Goal: Information Seeking & Learning: Learn about a topic

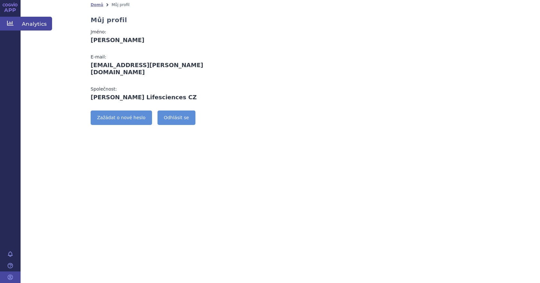
click at [12, 21] on icon at bounding box center [10, 23] width 6 height 6
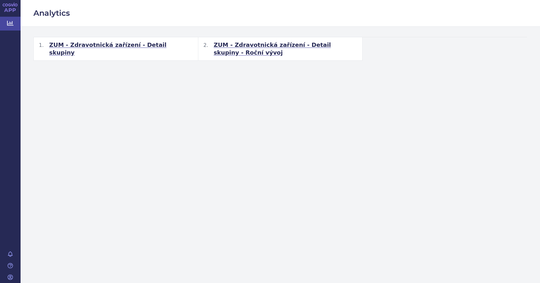
click at [118, 44] on span "ZUM - Zdravotnická zařízení - Detail skupiny" at bounding box center [121, 48] width 144 height 15
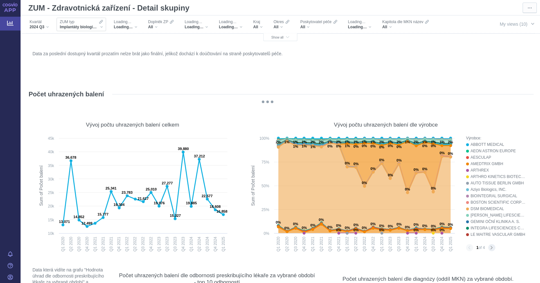
click at [84, 26] on span "Implantáty biologické lidského a zvířecího původu" at bounding box center [79, 26] width 39 height 5
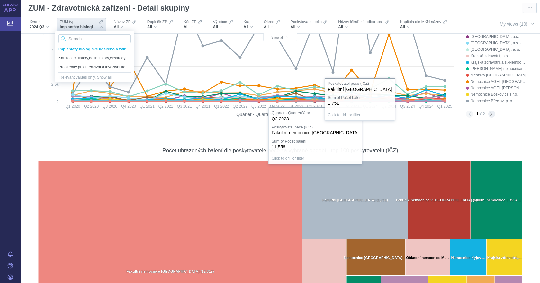
scroll to position [354, 0]
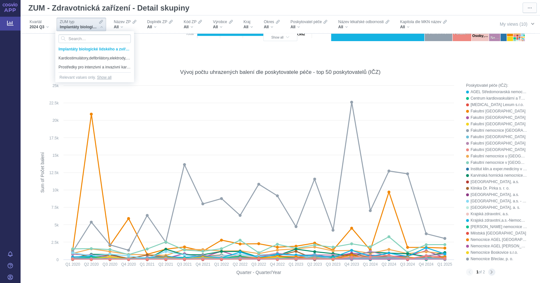
click at [507, 23] on span "My views (10)" at bounding box center [514, 24] width 28 height 7
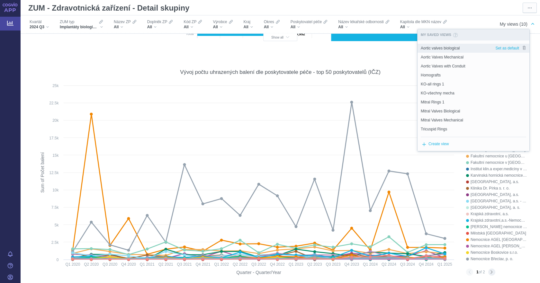
click at [457, 46] on span "Aortic valves biological" at bounding box center [440, 48] width 39 height 6
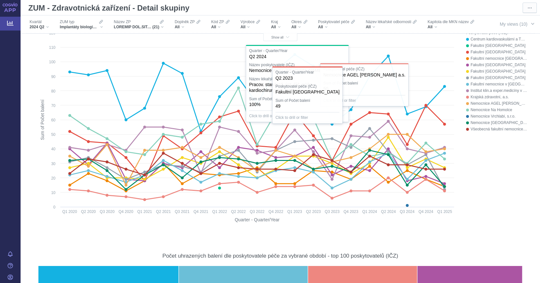
scroll to position [289, 0]
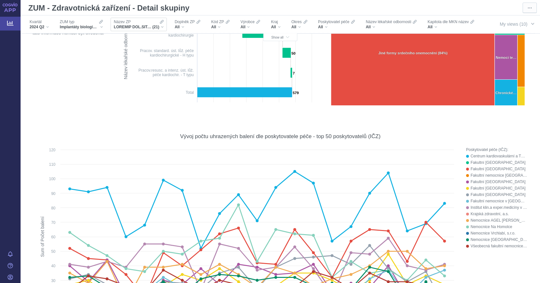
click at [161, 25] on div "(21)" at bounding box center [139, 26] width 50 height 5
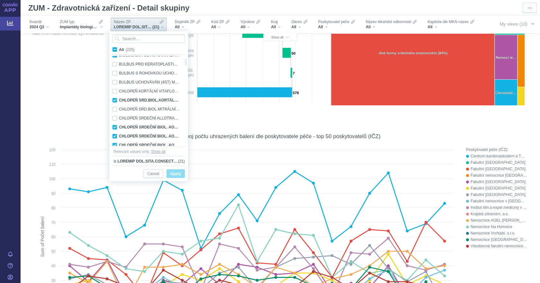
checkbox input "true"
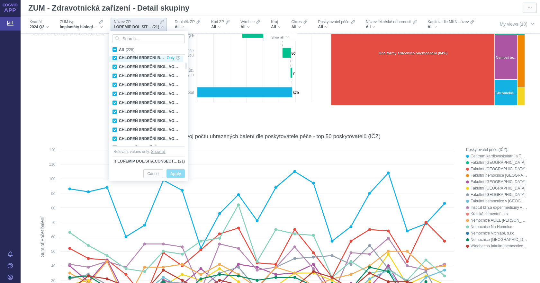
checkbox input "true"
checkbox input "false"
checkbox input "true"
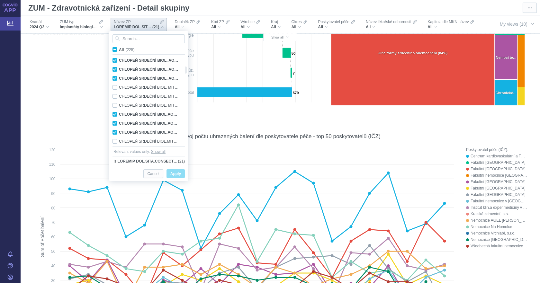
checkbox input "false"
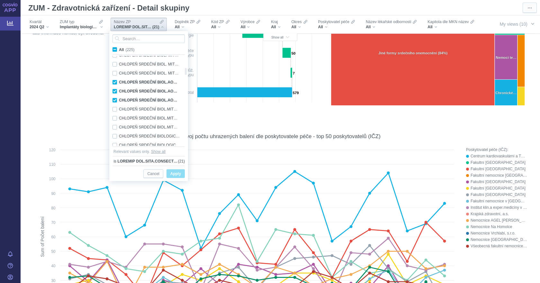
checkbox input "false"
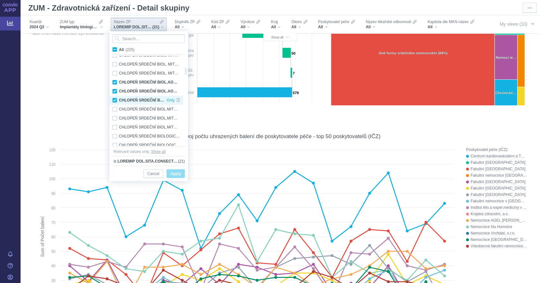
checkbox input "true"
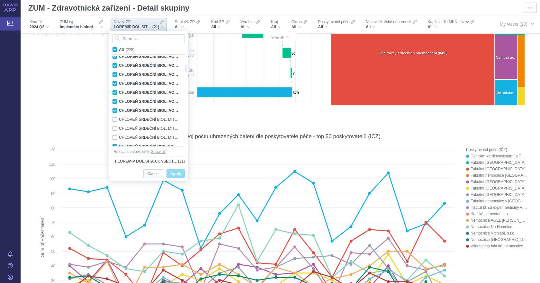
checkbox input "true"
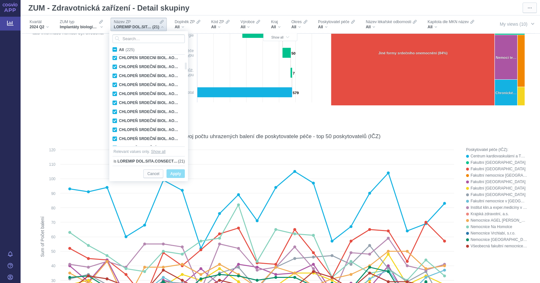
checkbox input "false"
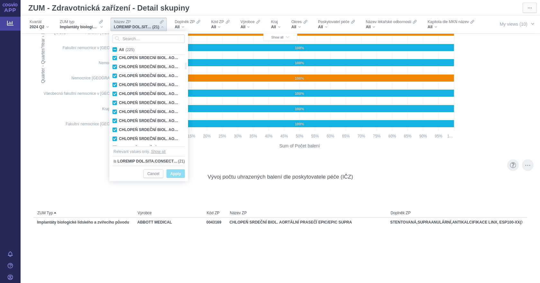
scroll to position [996, 0]
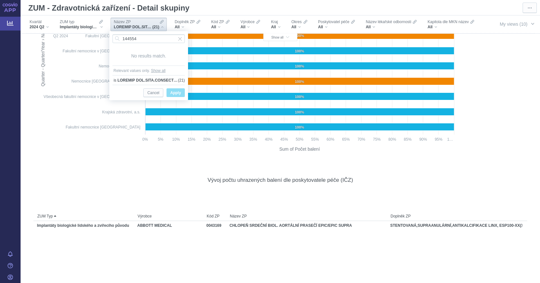
type input "144554"
click at [161, 81] on span at bounding box center [147, 80] width 60 height 6
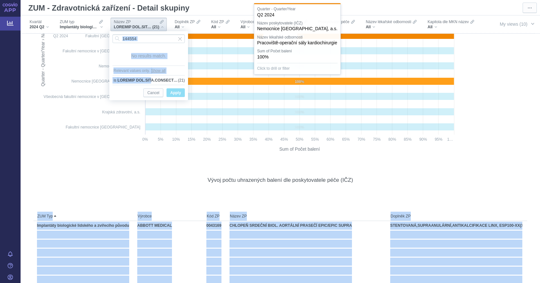
drag, startPoint x: 153, startPoint y: 78, endPoint x: 212, endPoint y: 85, distance: 59.5
click at [212, 85] on body "APP Analytics Notifikace Nápověda Markéta Burešová ⋯ (21)" at bounding box center [270, 141] width 540 height 283
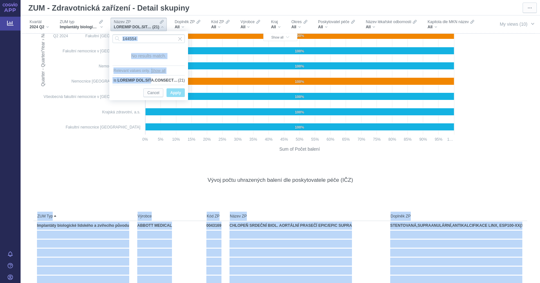
click at [175, 93] on span "Apply" at bounding box center [175, 93] width 11 height 8
click at [180, 40] on span "Input clear" at bounding box center [180, 38] width 4 height 9
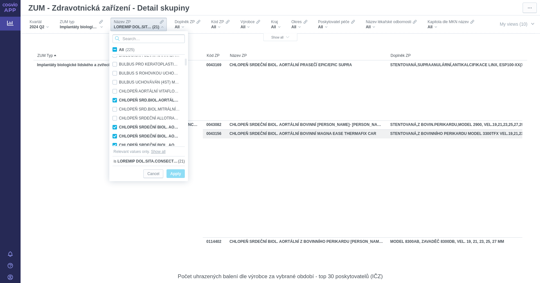
scroll to position [0, 0]
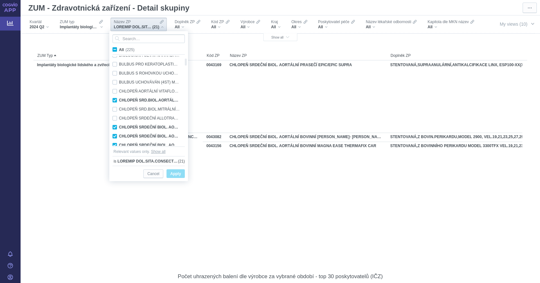
click at [304, 177] on div "CHLOPEŇ SRDEČNÍ BIOL. AORTÁLNÍ BOVINNÍ MAGNA EASE THERMAFIX CAR" at bounding box center [306, 173] width 161 height 9
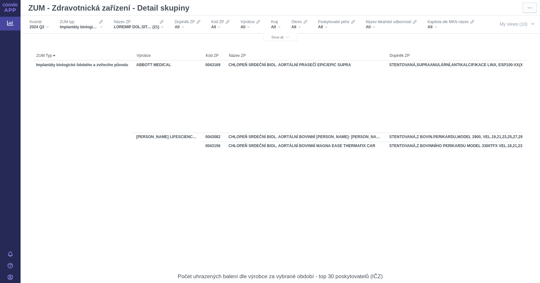
scroll to position [0, 63]
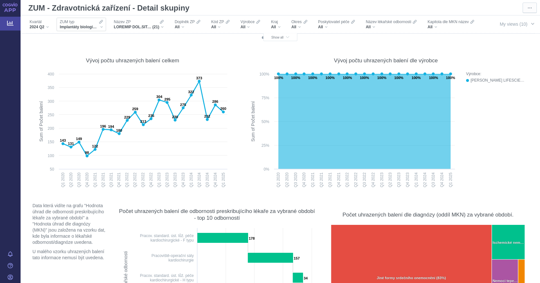
click at [99, 28] on div "Implantáty biologické lidského a zvířecího původu" at bounding box center [81, 26] width 43 height 5
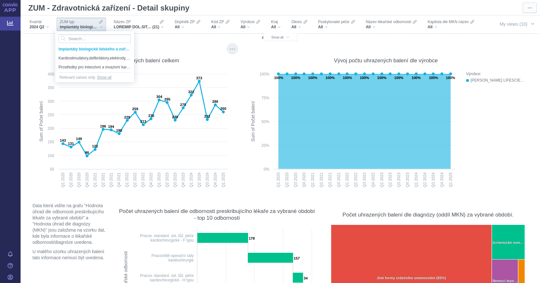
click at [180, 49] on div "Vývoj počtu uhrazených balení celkem Created with Highcharts 12.1.2 Sum of Poče…" at bounding box center [132, 120] width 205 height 148
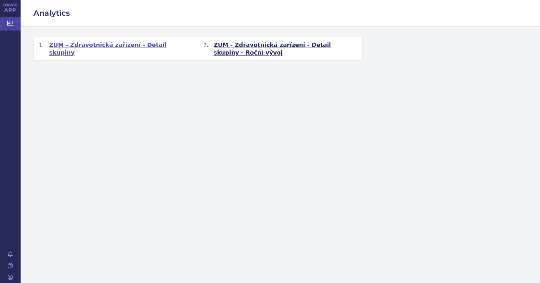
click at [83, 46] on span "ZUM - Zdravotnická zařízení - Detail skupiny" at bounding box center [121, 48] width 144 height 15
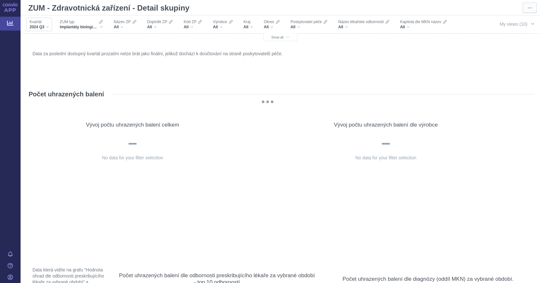
click at [49, 24] on div "Kvartál" at bounding box center [39, 21] width 19 height 5
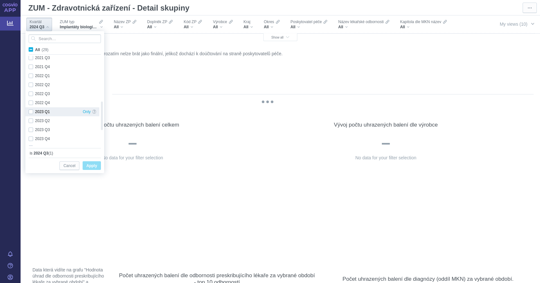
checkbox input "true"
click at [32, 131] on div "2024 Q4 Only" at bounding box center [62, 132] width 74 height 9
checkbox input "true"
click at [32, 122] on div "2024 Q3 Only" at bounding box center [62, 123] width 74 height 9
checkbox input "false"
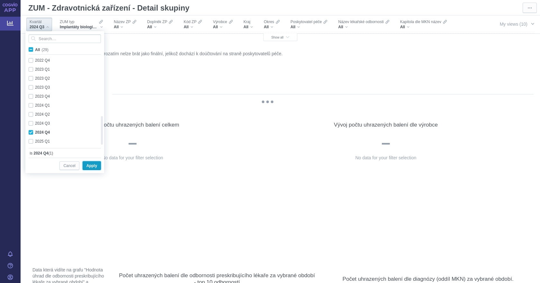
click at [94, 166] on span "Apply" at bounding box center [91, 166] width 11 height 8
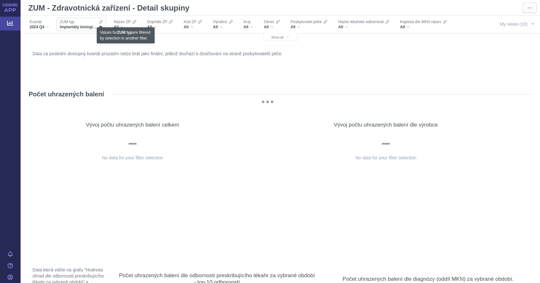
click at [99, 24] on div "ZUM typ Implantáty biologické lidského a zvířecího původu" at bounding box center [81, 24] width 43 height 10
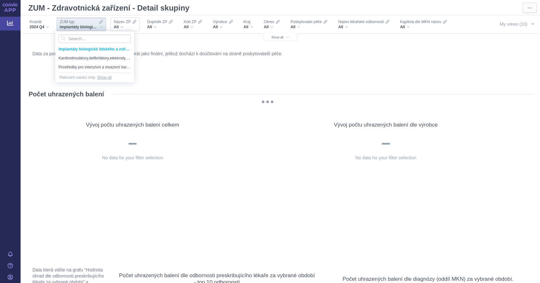
click at [132, 25] on div "All" at bounding box center [125, 26] width 22 height 5
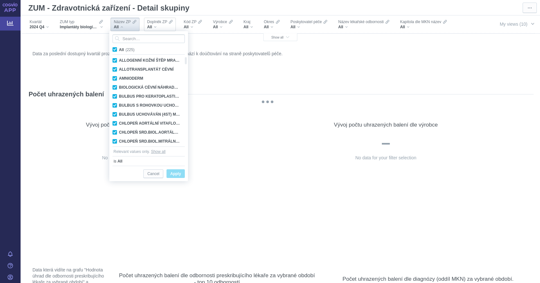
click at [157, 25] on div "All" at bounding box center [160, 26] width 26 height 5
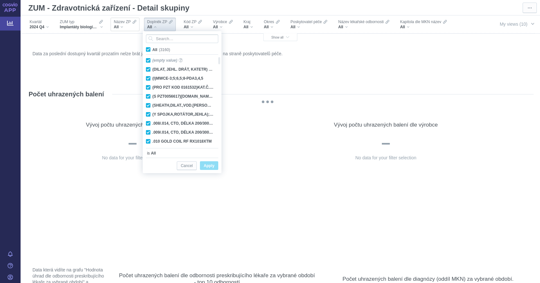
click at [133, 26] on div "All" at bounding box center [125, 26] width 22 height 5
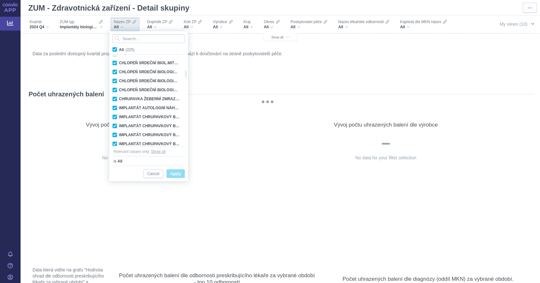
click at [506, 26] on span "My views (10)" at bounding box center [514, 24] width 28 height 7
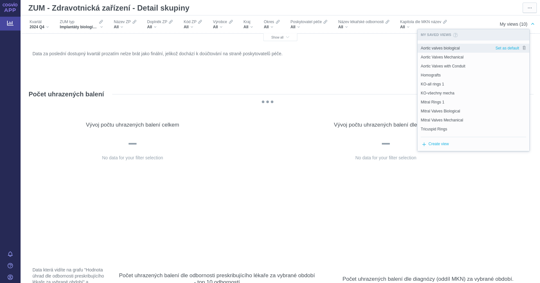
click at [467, 50] on div "Aortic valves biological" at bounding box center [457, 48] width 78 height 9
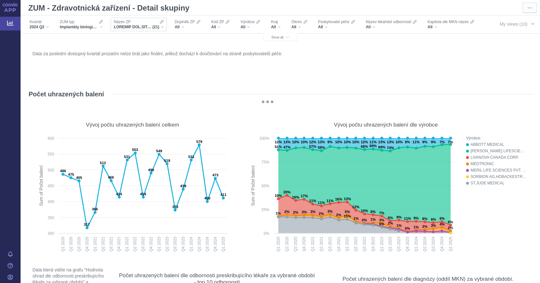
click at [159, 25] on span "(21)" at bounding box center [155, 26] width 7 height 5
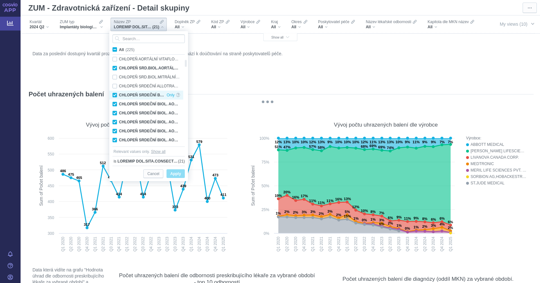
checkbox input "true"
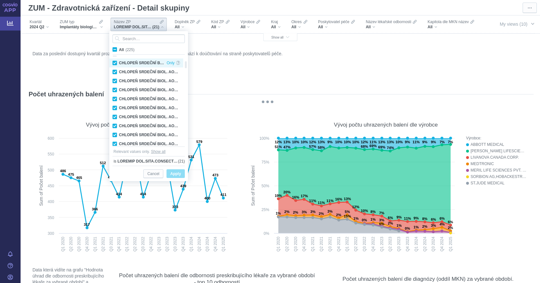
checkbox input "true"
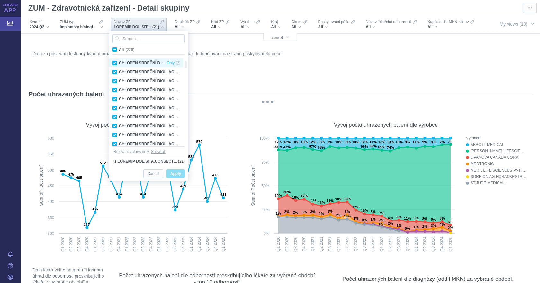
checkbox input "false"
checkbox input "true"
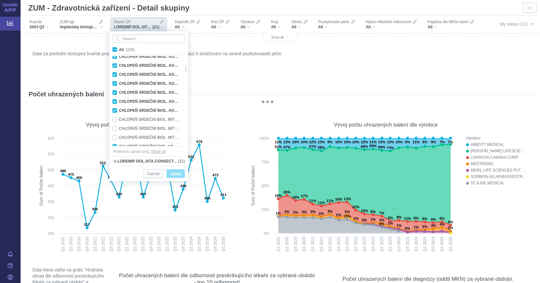
checkbox input "false"
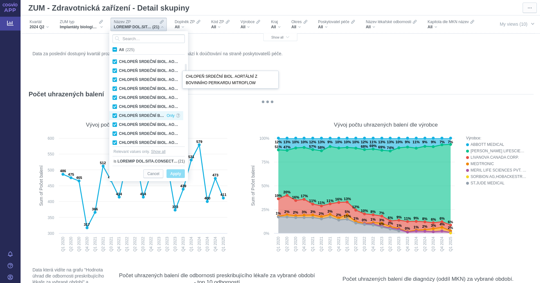
checkbox input "true"
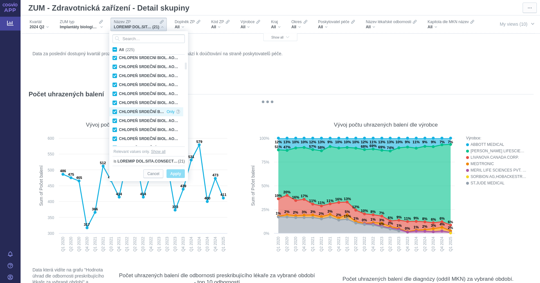
checkbox input "true"
checkbox input "false"
checkbox input "true"
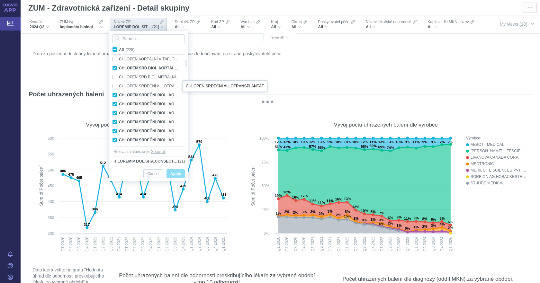
checkbox input "false"
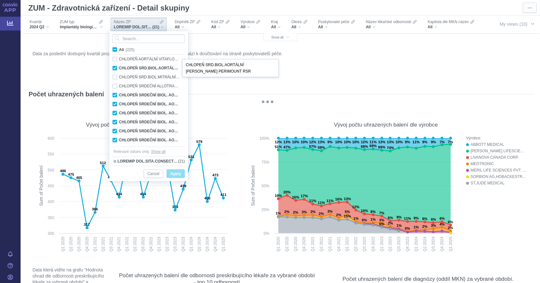
checkbox input "false"
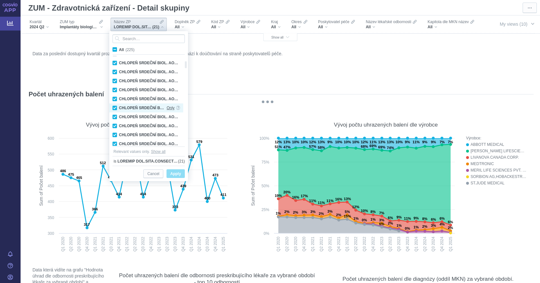
checkbox input "true"
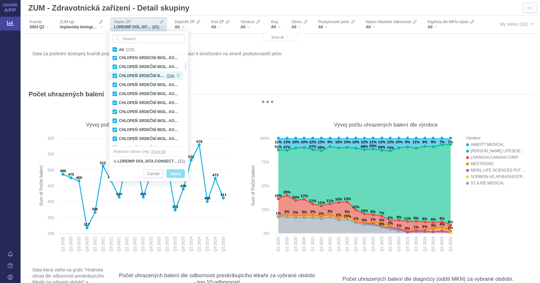
checkbox input "true"
checkbox input "false"
checkbox input "true"
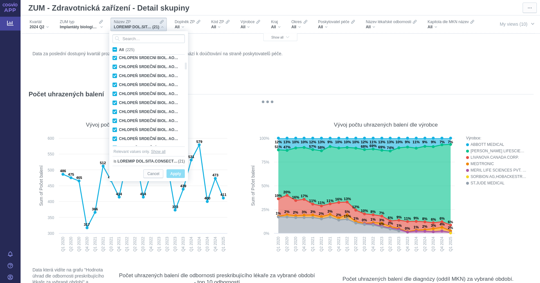
checkbox input "false"
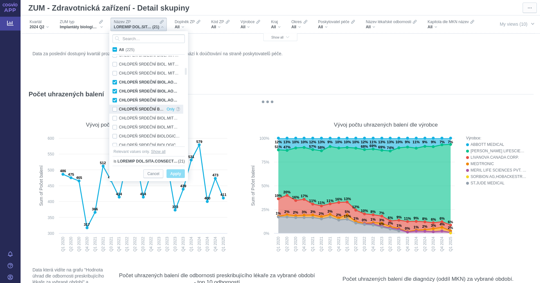
checkbox input "false"
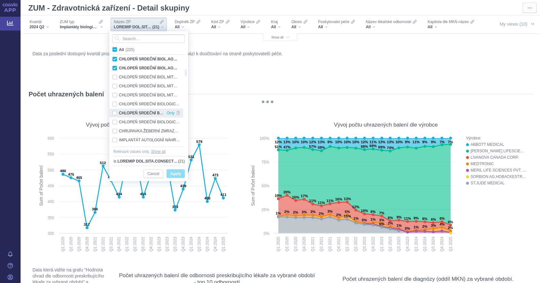
checkbox input "false"
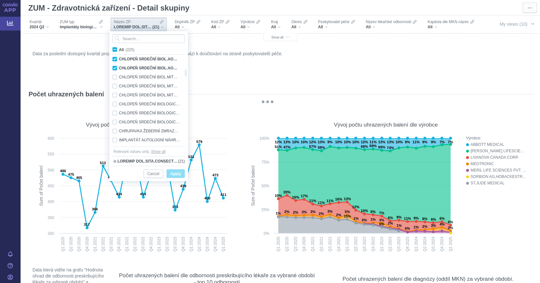
checkbox input "false"
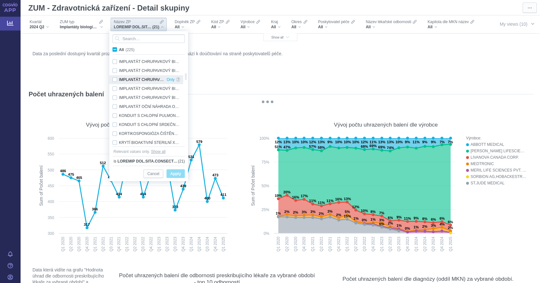
checkbox input "false"
checkbox input "true"
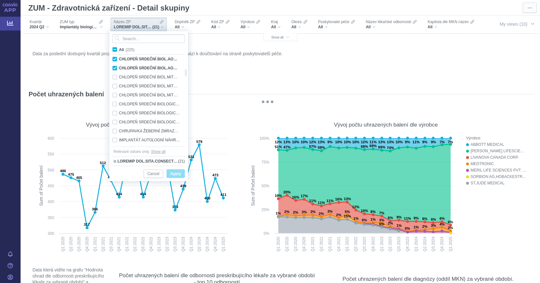
checkbox input "true"
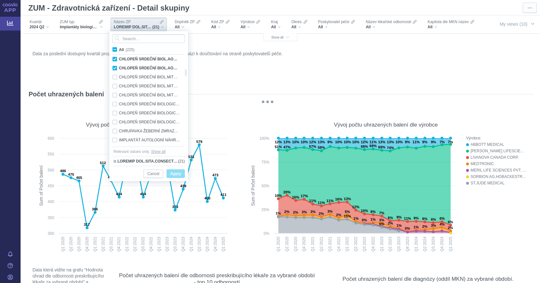
checkbox input "true"
click at [146, 115] on div "CHLOPEŇ SRDEČNÍ BIOL.AORTÁLNÍ PRASEČÍ EPIC PLUS/EPIC PLUS SUPRA Only" at bounding box center [146, 114] width 74 height 9
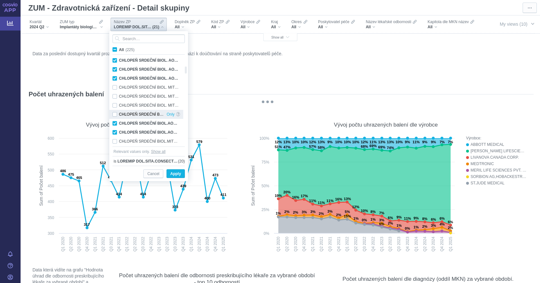
click at [117, 115] on div "CHLOPEŇ SRDEČNÍ BIOL.AORTÁLNÍ PRASEČÍ EPIC PLUS/EPIC PLUS SUPRA Only" at bounding box center [146, 114] width 74 height 9
checkbox input "true"
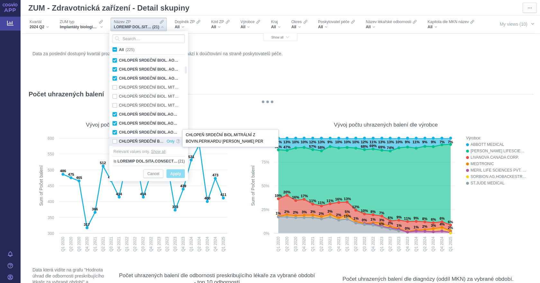
checkbox input "false"
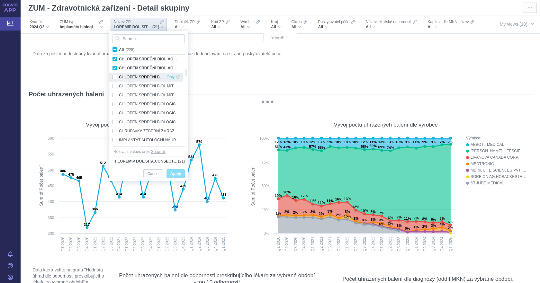
checkbox input "false"
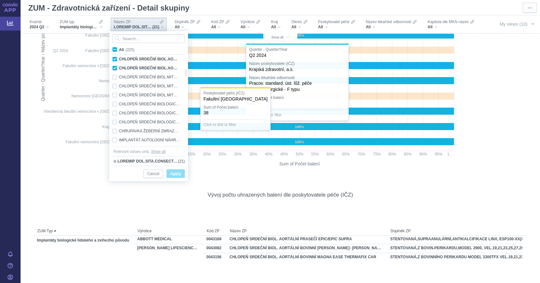
scroll to position [996, 0]
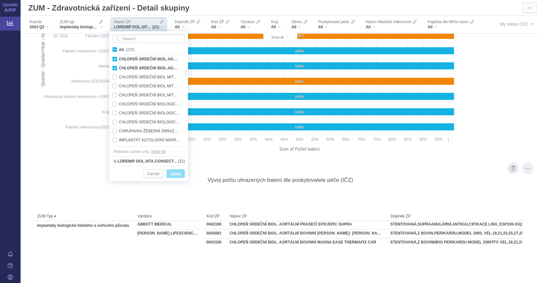
click at [361, 268] on span "CHLOPEŇ SRDEČNÍ BIOL. AORTÁLNÍ BOVINNÍ MAGNA EASE THERMAFIX CAR" at bounding box center [302, 269] width 147 height 4
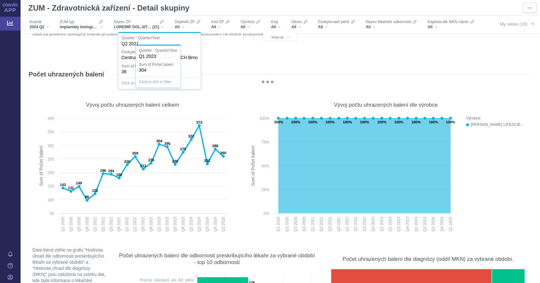
scroll to position [0, 0]
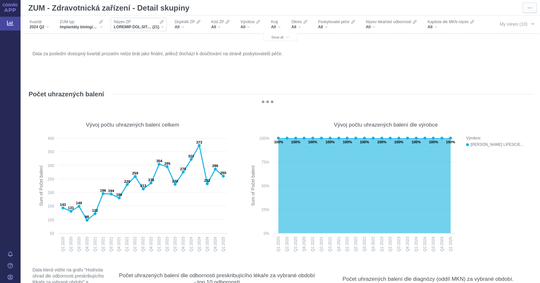
click at [161, 26] on div "(21)" at bounding box center [139, 26] width 50 height 5
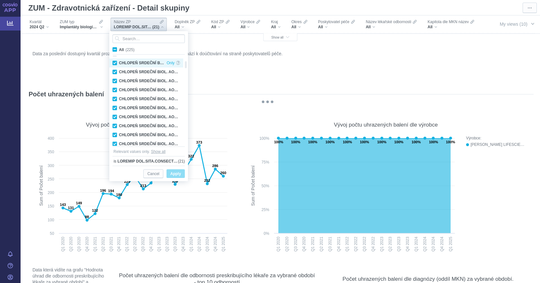
checkbox input "true"
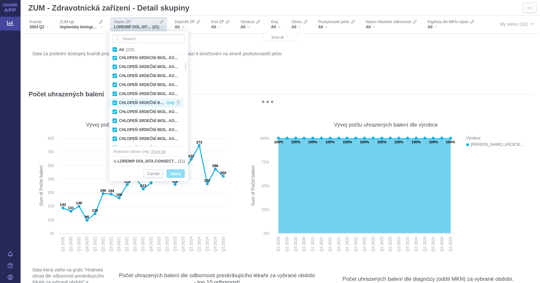
checkbox input "true"
checkbox input "false"
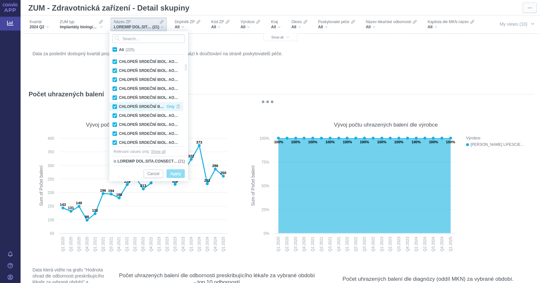
checkbox input "true"
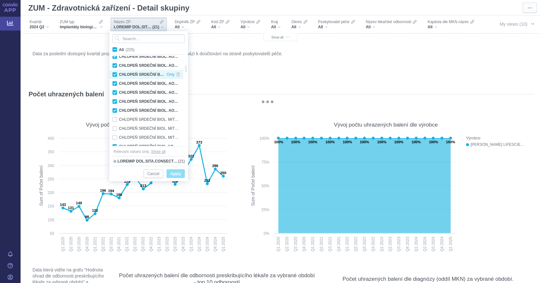
checkbox input "false"
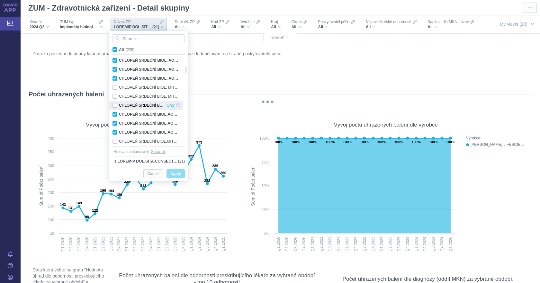
checkbox input "false"
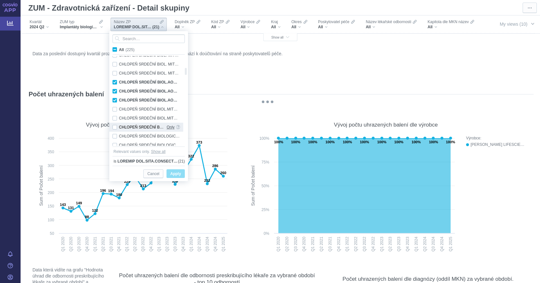
checkbox input "false"
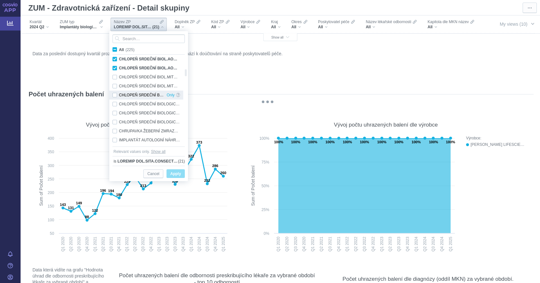
checkbox input "false"
click at [117, 122] on div "CHLOPEŇ SRDEČNÍ BIOLOGICKÁ MITRÁLNÍ Z BOVIN.PERIKARDU MITRIS RESILIA Only" at bounding box center [146, 122] width 74 height 9
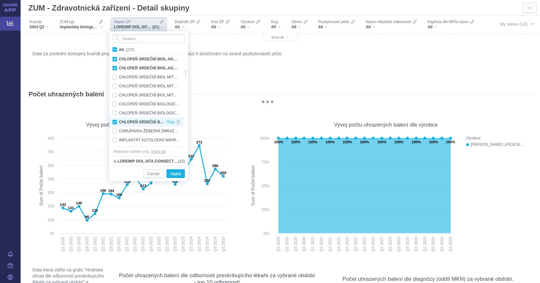
click at [149, 120] on div "CHLOPEŇ SRDEČNÍ BIOLOGICKÁ MITRÁLNÍ Z BOVIN.PERIKARDU MITRIS RESILIA Only" at bounding box center [146, 122] width 74 height 9
checkbox input "true"
click at [178, 174] on span "Apply" at bounding box center [175, 174] width 11 height 8
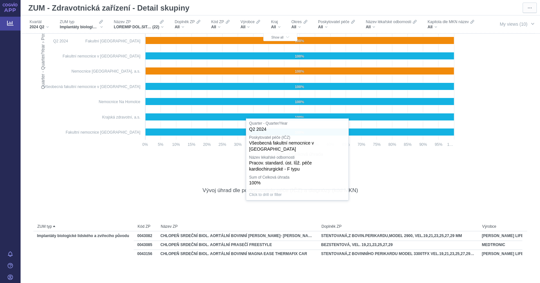
scroll to position [2925, 0]
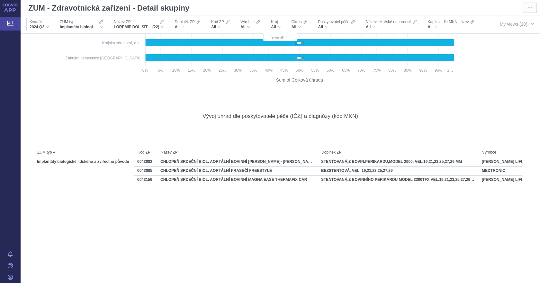
click at [46, 25] on div "2024 Q2" at bounding box center [39, 26] width 19 height 5
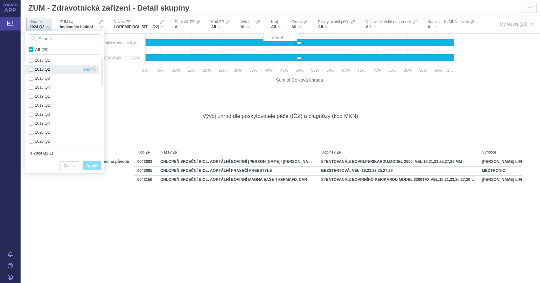
scroll to position [200, 0]
click at [32, 142] on div "2024 Q4 Only" at bounding box center [62, 142] width 74 height 9
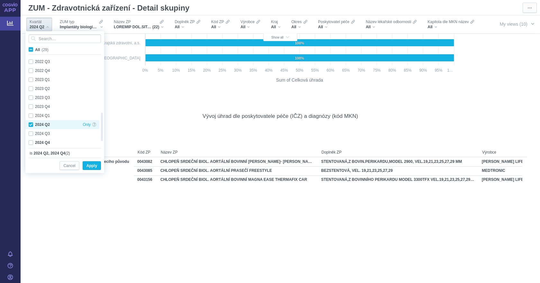
drag, startPoint x: 29, startPoint y: 122, endPoint x: 33, endPoint y: 126, distance: 5.5
click at [29, 122] on div "2024 Q2 Only" at bounding box center [62, 124] width 74 height 9
click at [87, 166] on span "Apply" at bounding box center [91, 166] width 11 height 8
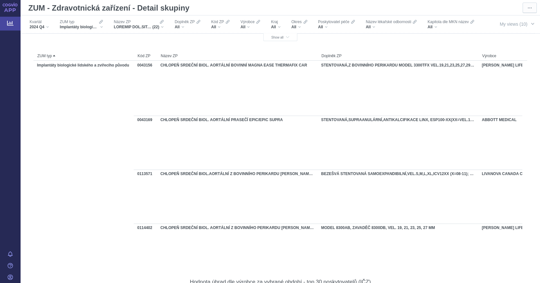
scroll to position [0, 0]
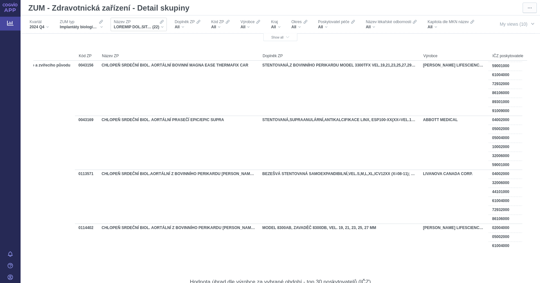
click at [155, 26] on span "(22)" at bounding box center [155, 26] width 7 height 5
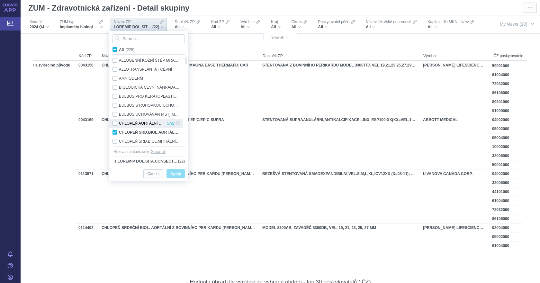
click at [115, 123] on div "CHLOPEŇ AORTÁLNÍ VITAFLOW LIBERTYTM Only" at bounding box center [146, 123] width 74 height 9
checkbox input "true"
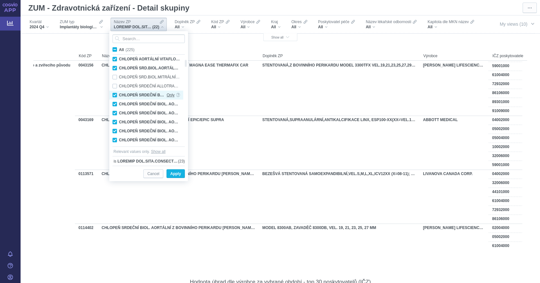
checkbox input "true"
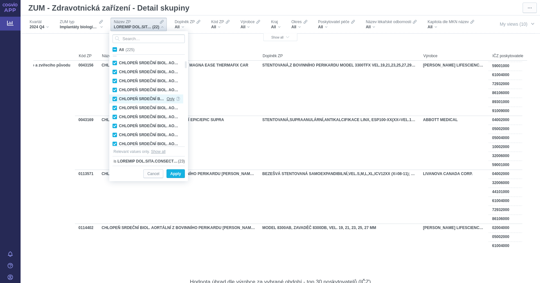
checkbox input "true"
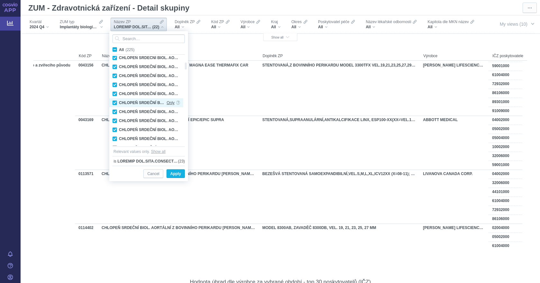
checkbox input "true"
checkbox input "false"
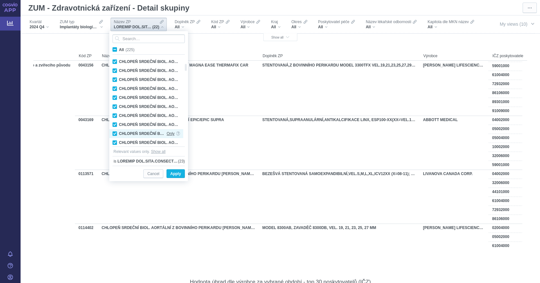
checkbox input "true"
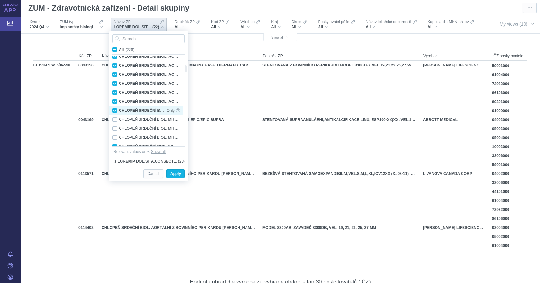
checkbox input "false"
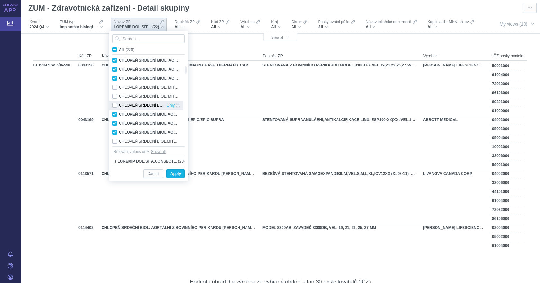
checkbox input "false"
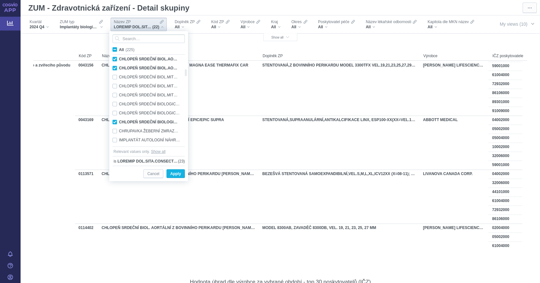
checkbox input "false"
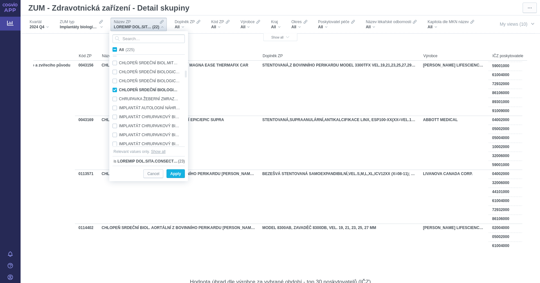
checkbox input "false"
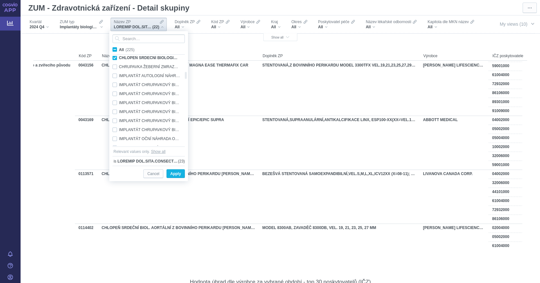
checkbox input "false"
click at [176, 175] on span "Apply" at bounding box center [175, 174] width 11 height 8
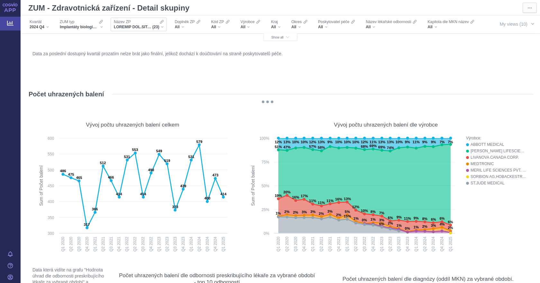
click at [161, 28] on div "(23)" at bounding box center [139, 26] width 50 height 5
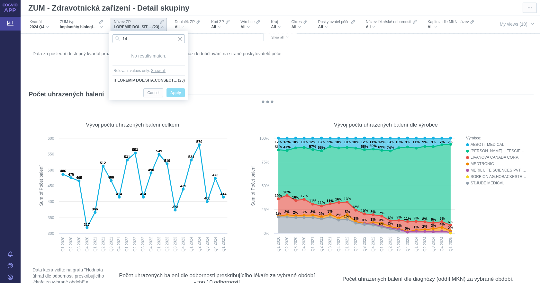
click at [139, 38] on input "14" at bounding box center [148, 38] width 72 height 9
type input "144554"
click at [160, 71] on span "Show all" at bounding box center [158, 70] width 14 height 6
click at [142, 73] on span at bounding box center [147, 72] width 60 height 6
click at [177, 85] on span "Apply" at bounding box center [175, 85] width 11 height 8
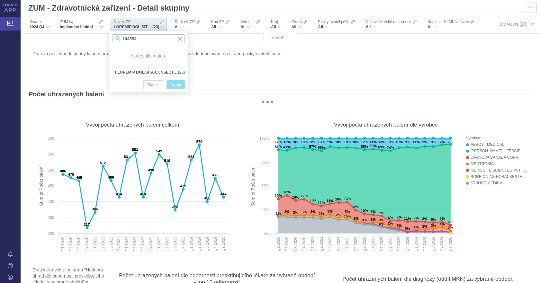
click at [146, 38] on input "144554" at bounding box center [148, 38] width 72 height 9
click at [152, 87] on span "Cancel" at bounding box center [153, 85] width 12 height 8
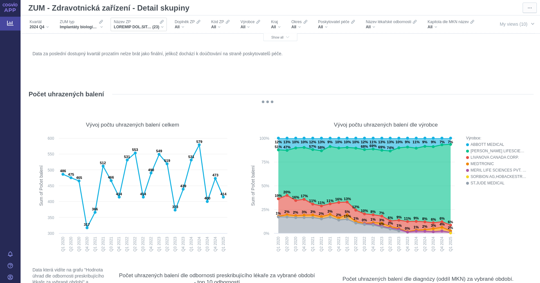
click at [162, 25] on div "(23)" at bounding box center [139, 26] width 50 height 5
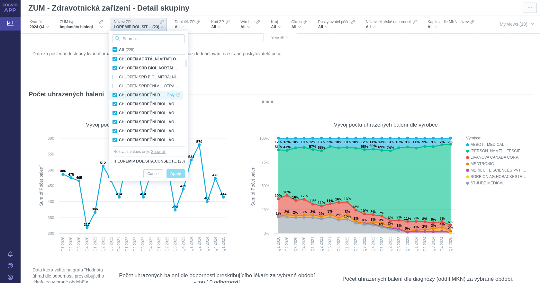
checkbox input "true"
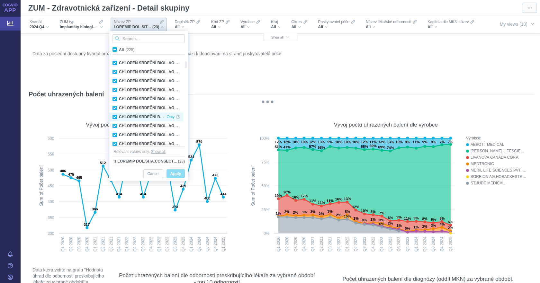
checkbox input "true"
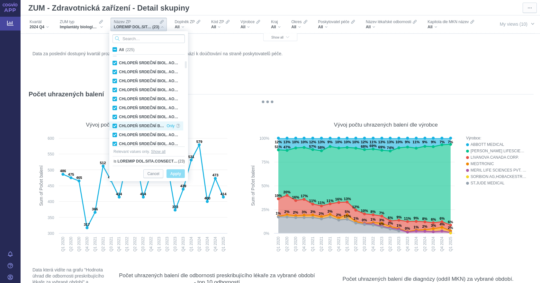
checkbox input "false"
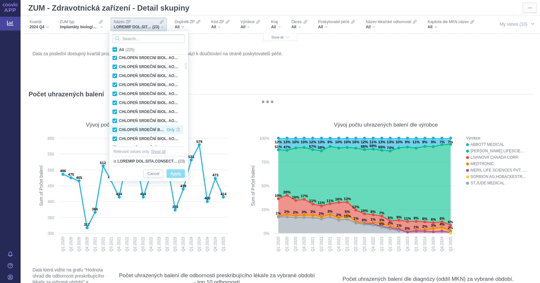
checkbox input "true"
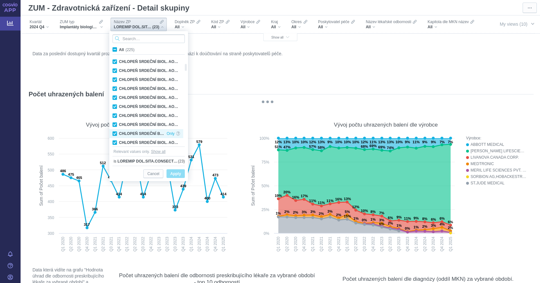
checkbox input "false"
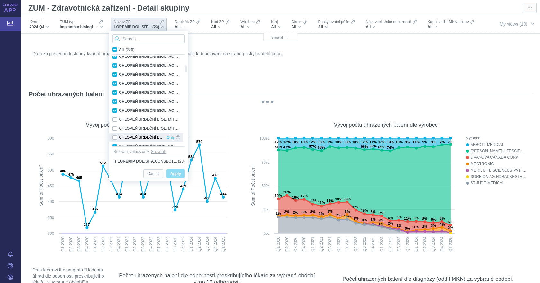
checkbox input "false"
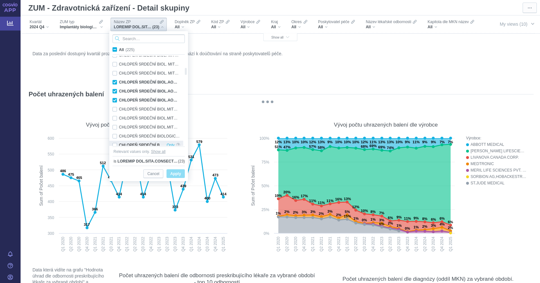
checkbox input "false"
click at [267, 81] on figure "Data za poslední dostupný kvartál prozatím nelze brát jako finální, jelikož doc…" at bounding box center [280, 64] width 507 height 39
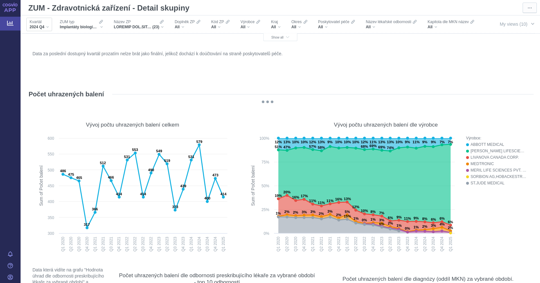
click at [47, 25] on div "2024 Q4" at bounding box center [39, 26] width 19 height 5
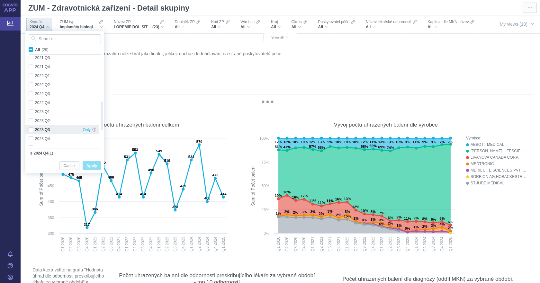
checkbox input "true"
click at [30, 142] on div "2025 Q1 Only" at bounding box center [62, 141] width 74 height 9
checkbox input "true"
click at [31, 132] on div "2024 Q4 Only" at bounding box center [62, 132] width 74 height 9
checkbox input "false"
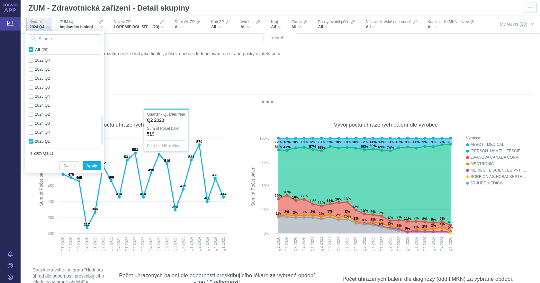
click at [184, 66] on div "Data za poslední dostupný kvartál prozatím nelze brát jako finální, jelikož doc…" at bounding box center [280, 64] width 499 height 31
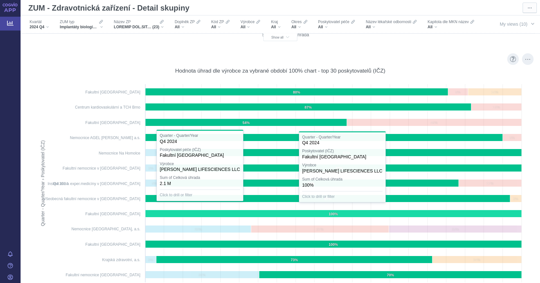
scroll to position [3542, 0]
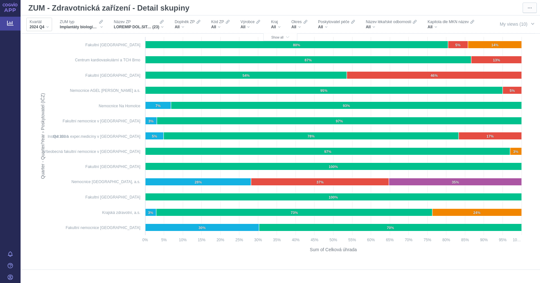
click at [47, 24] on div "2024 Q4" at bounding box center [39, 26] width 19 height 5
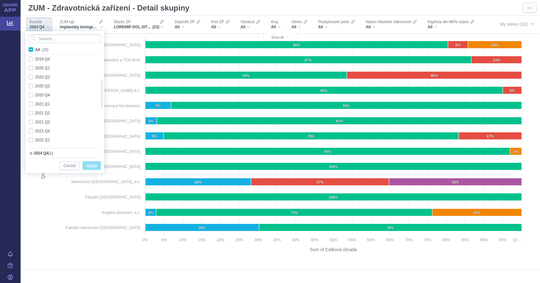
checkbox input "true"
click at [32, 140] on div "2025 Q1 Only" at bounding box center [62, 141] width 74 height 9
checkbox input "true"
click at [31, 131] on div "2024 Q4 Only" at bounding box center [62, 132] width 74 height 9
checkbox input "false"
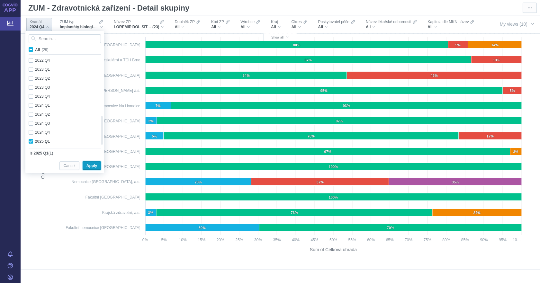
click at [94, 167] on span "Apply" at bounding box center [91, 166] width 11 height 8
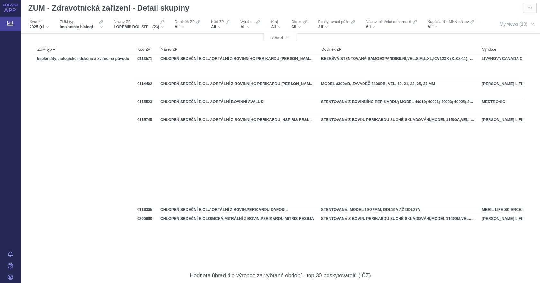
scroll to position [0, 54]
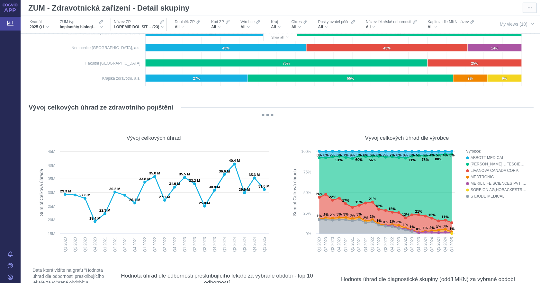
click at [161, 24] on div "(23)" at bounding box center [139, 26] width 50 height 5
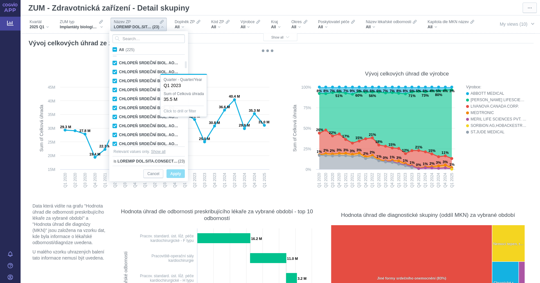
checkbox input "true"
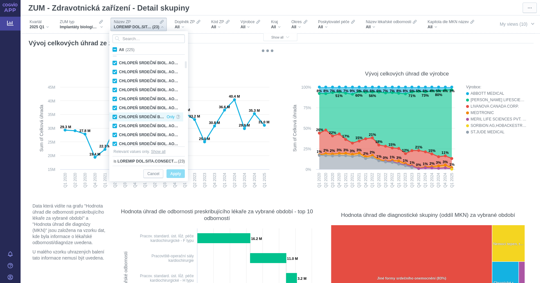
checkbox input "true"
checkbox input "false"
checkbox input "true"
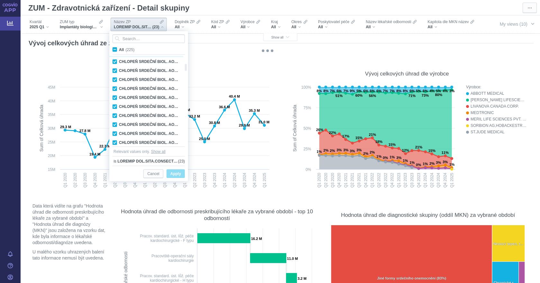
checkbox input "false"
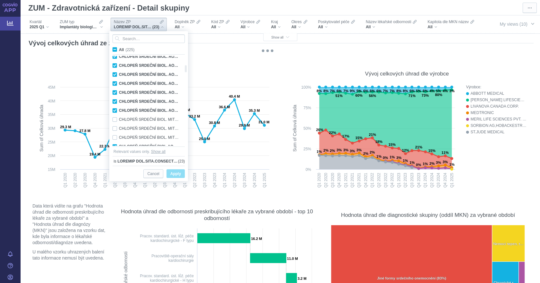
checkbox input "false"
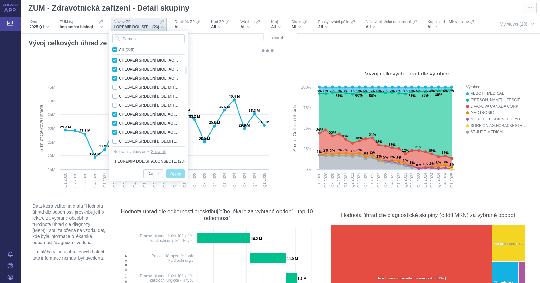
checkbox input "false"
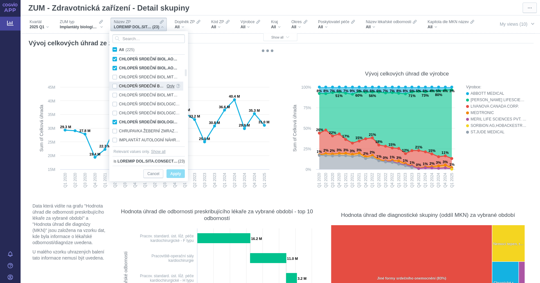
checkbox input "false"
click at [158, 121] on div "CHLOPEŇ SRDEČNÍ BIOLOGICKÁ MITRÁLNÍ Z BOVIN.PERIKARDU MITRIS RESILIA Only" at bounding box center [146, 122] width 74 height 9
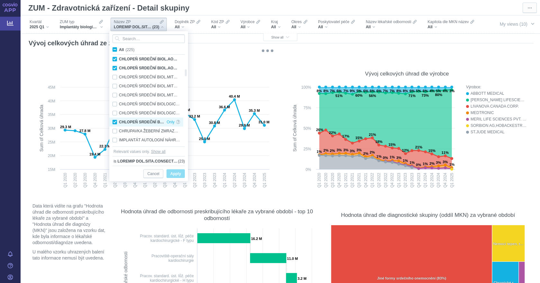
click at [115, 122] on div "CHLOPEŇ SRDEČNÍ BIOLOGICKÁ MITRÁLNÍ Z BOVIN.PERIKARDU MITRIS RESILIA Only" at bounding box center [146, 122] width 74 height 9
checkbox input "false"
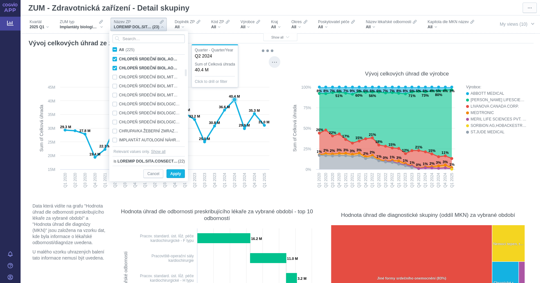
click at [230, 164] on rect at bounding box center [154, 137] width 238 height 107
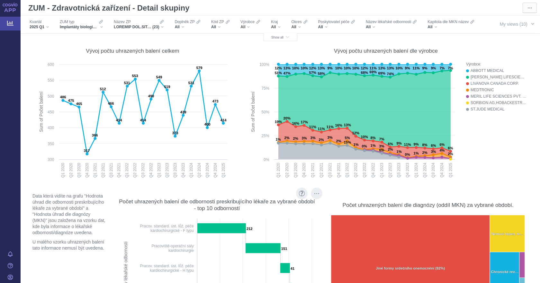
scroll to position [0, 0]
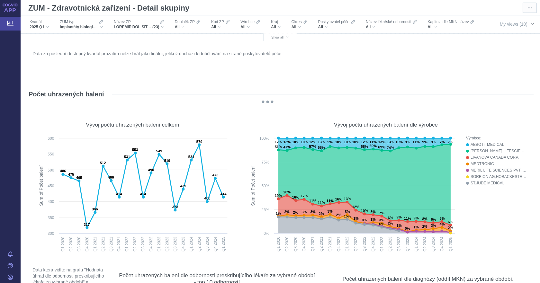
click at [516, 22] on span "My views (10)" at bounding box center [514, 24] width 28 height 7
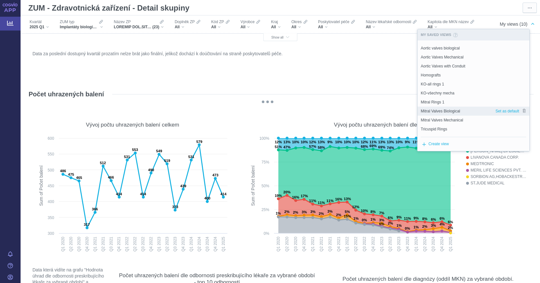
click at [462, 108] on div "Mitral Valves Biological" at bounding box center [457, 111] width 78 height 9
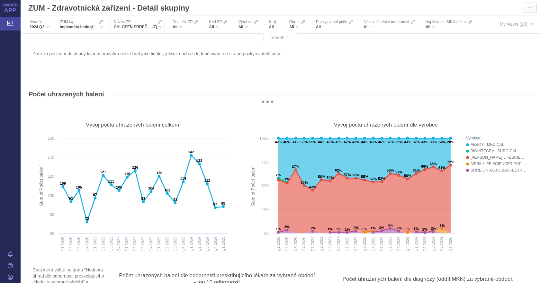
click at [145, 26] on span "CHLOPEŇ SRDEČNÍ BIOL. MITRÁLNÍ Z BOVINNÍHO PERIKARDU PERICARBON MORE M, CHLOPEŇ…" at bounding box center [133, 26] width 39 height 5
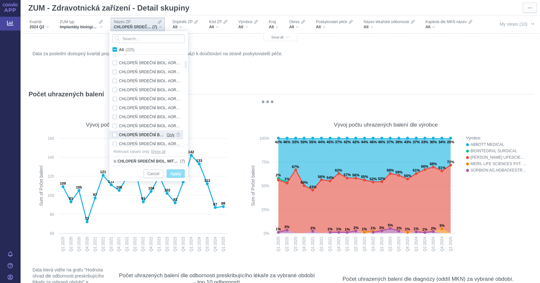
checkbox input "true"
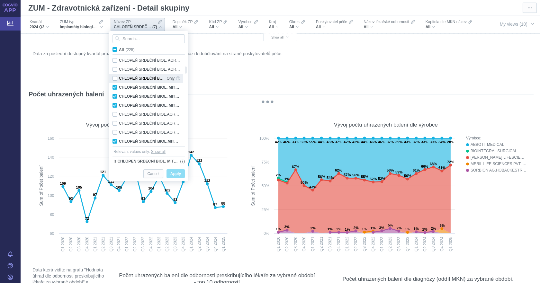
checkbox input "true"
checkbox input "false"
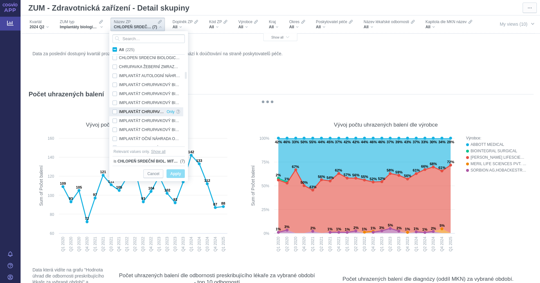
checkbox input "false"
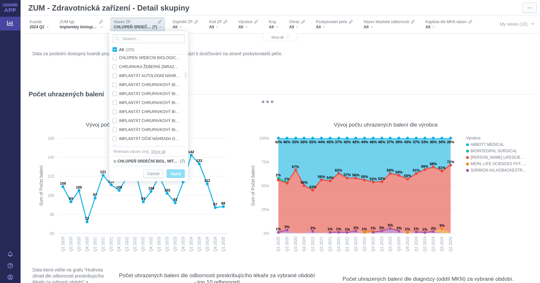
checkbox input "true"
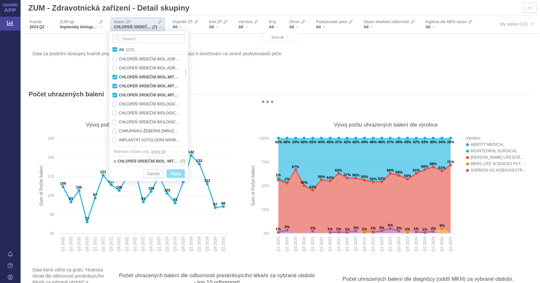
checkbox input "true"
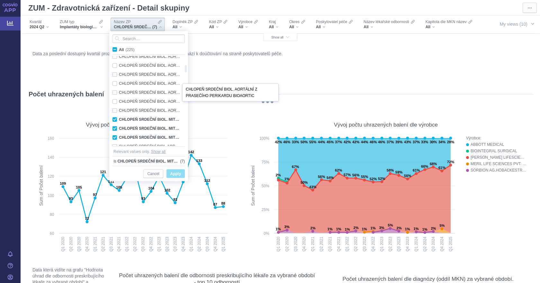
checkbox input "false"
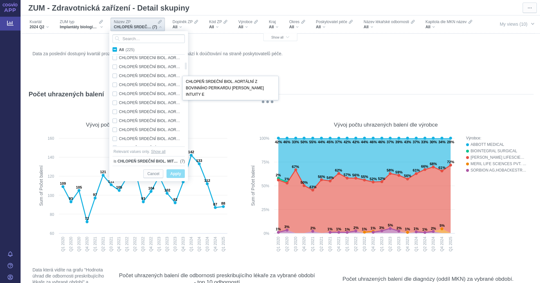
checkbox input "false"
checkbox input "true"
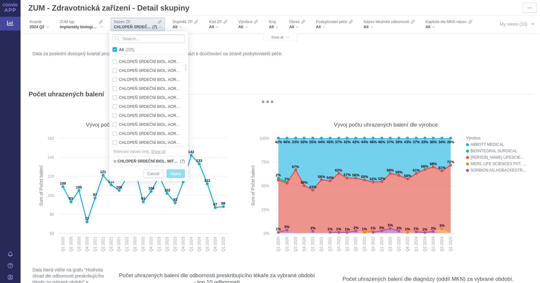
checkbox input "true"
checkbox input "false"
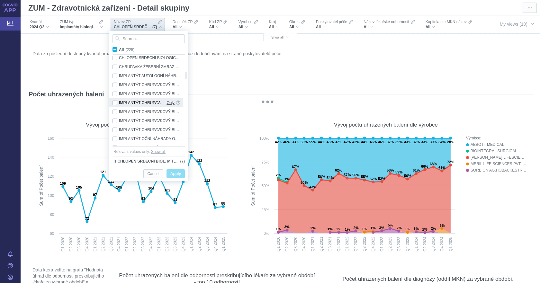
checkbox input "false"
click at [129, 40] on input "Search attribute values" at bounding box center [148, 38] width 72 height 9
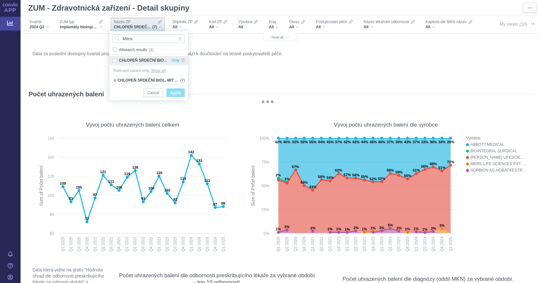
type input "Mitris"
click at [117, 61] on div "CHLOPEŇ SRDEČNÍ BIOLOGICKÁ MITRÁLNÍ Z BOVIN.PERIKARDU MITRIS RESILIA Only" at bounding box center [148, 60] width 79 height 9
checkbox input "true"
click at [176, 95] on span "Apply" at bounding box center [175, 93] width 11 height 8
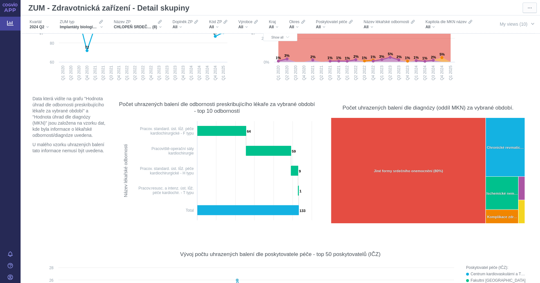
scroll to position [129, 0]
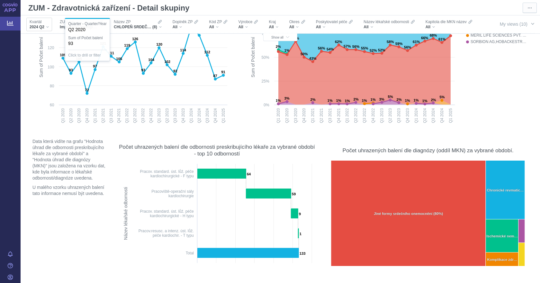
click at [47, 25] on div "2024 Q2" at bounding box center [39, 26] width 19 height 5
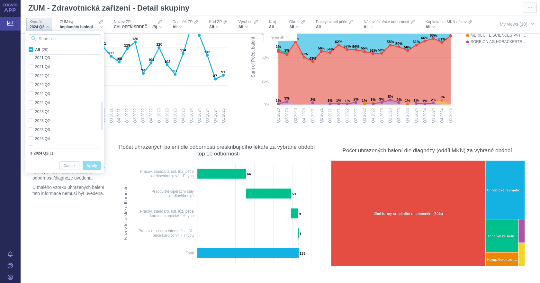
checkbox input "true"
click at [30, 144] on div "2025 Q1 Only" at bounding box center [62, 141] width 74 height 9
checkbox input "true"
drag, startPoint x: 31, startPoint y: 113, endPoint x: 32, endPoint y: 116, distance: 3.3
click at [31, 114] on div "2024 Q2 Only" at bounding box center [62, 114] width 74 height 9
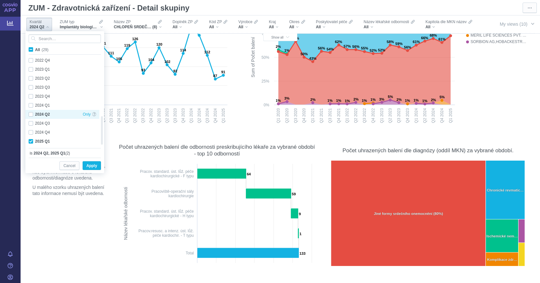
checkbox input "false"
click at [90, 165] on span "Apply" at bounding box center [91, 166] width 11 height 8
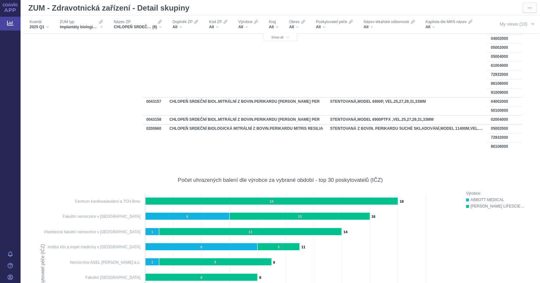
scroll to position [0, 88]
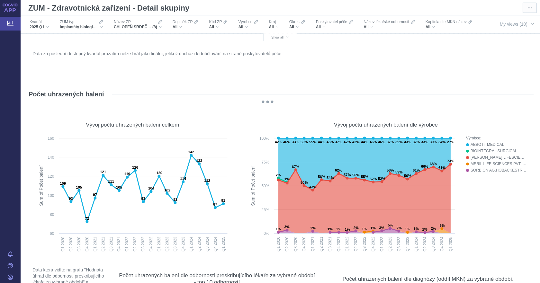
click at [7, 22] on icon at bounding box center [10, 23] width 6 height 5
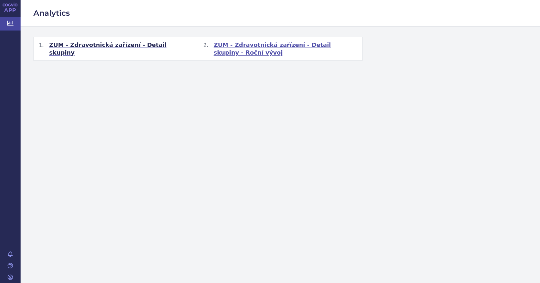
click at [264, 45] on span "ZUM - Zdravotnická zařízení - Detail skupiny - Roční vývoj" at bounding box center [286, 48] width 144 height 15
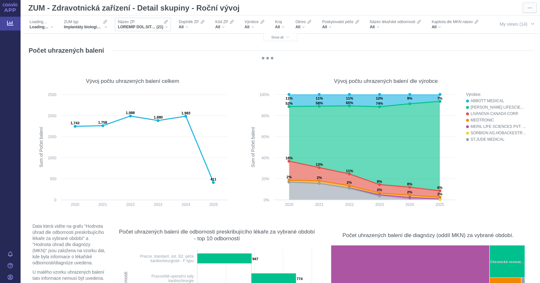
click at [161, 27] on span "(21)" at bounding box center [160, 26] width 7 height 5
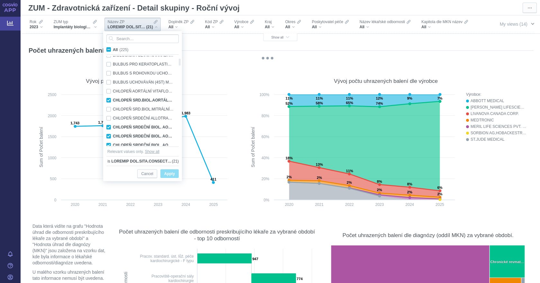
click at [516, 21] on span "My views (14)" at bounding box center [514, 24] width 28 height 7
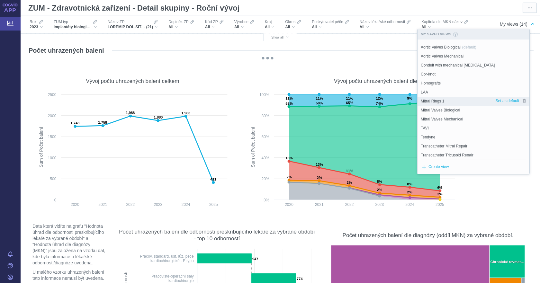
scroll to position [12, 0]
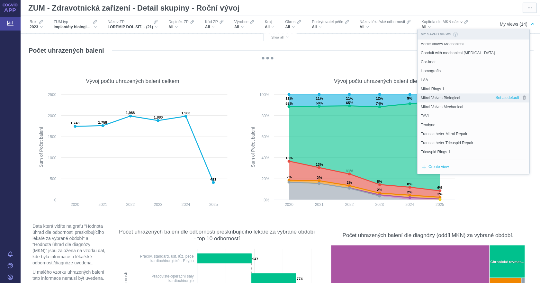
click at [467, 95] on div "Mitral Valves Biological" at bounding box center [457, 98] width 78 height 9
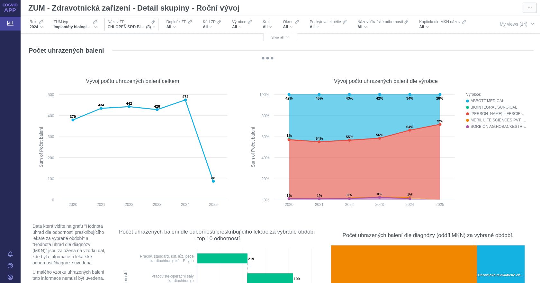
click at [154, 27] on div "CHLOPEŇ SRD.BIOL.MITRÁLNÍ Z BOVIN.PERIKAR.CARPENTIER-EDWARDS PERIMOUNT, CHLOPEŇ…" at bounding box center [132, 26] width 48 height 5
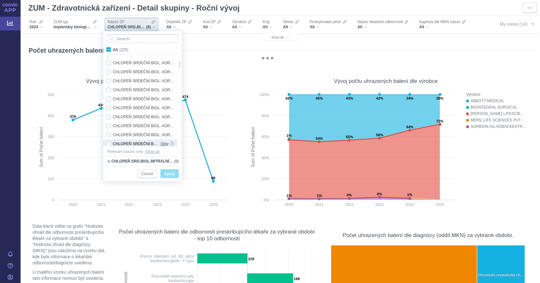
checkbox input "true"
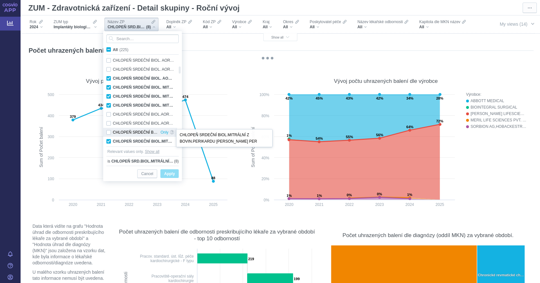
checkbox input "true"
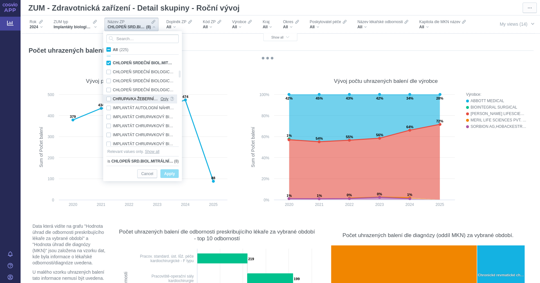
checkbox input "false"
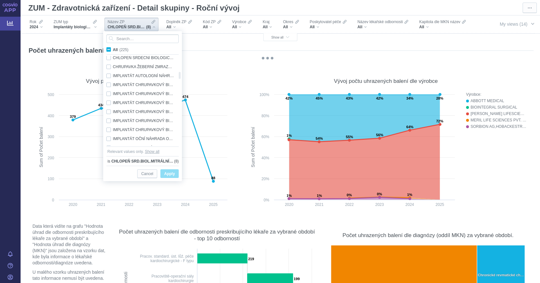
checkbox input "false"
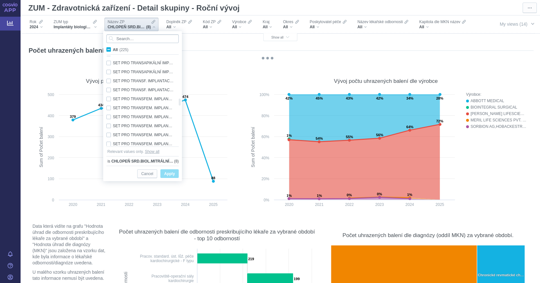
click at [121, 35] on input "Search attribute values" at bounding box center [142, 38] width 72 height 9
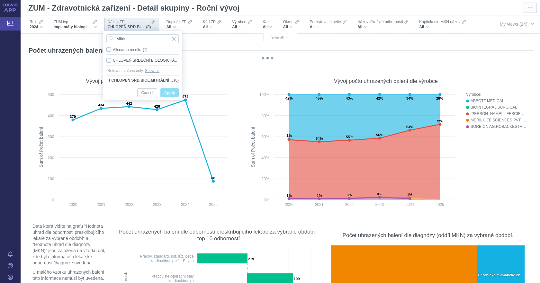
type input "Mitris"
click at [103, 58] on icon "@keyframes GDC-pop { 0%, 80%, 100% { transform: scale(0); } 40% { transform: sc…" at bounding box center [268, 58] width 478 height 3
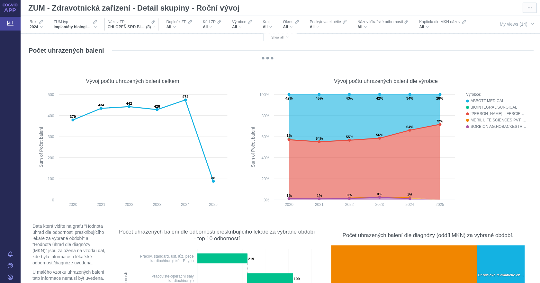
click at [152, 27] on div "CHLOPEŇ SRD.BIOL.MITRÁLNÍ Z BOVIN.PERIKAR.CARPENTIER-EDWARDS PERIMOUNT, CHLOPEŇ…" at bounding box center [132, 26] width 48 height 5
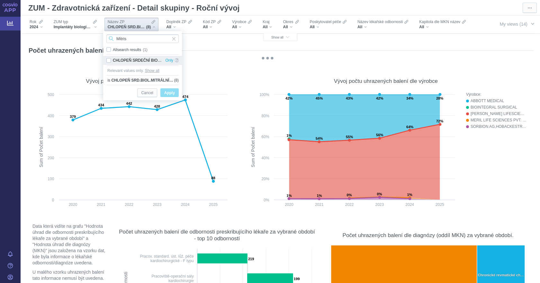
type input "Mitris"
click at [109, 59] on div "CHLOPEŇ SRDEČNÍ BIOLOGICKÁ MITRÁLNÍ Z BOVIN.PERIKARDU MITRIS RESILIA Only" at bounding box center [142, 60] width 79 height 9
checkbox input "true"
click at [174, 94] on span "Apply" at bounding box center [169, 93] width 11 height 8
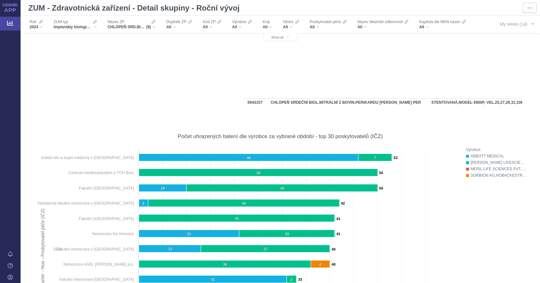
scroll to position [0, 0]
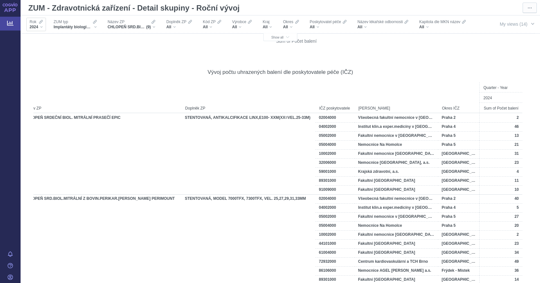
click at [41, 25] on div "2024" at bounding box center [36, 26] width 13 height 5
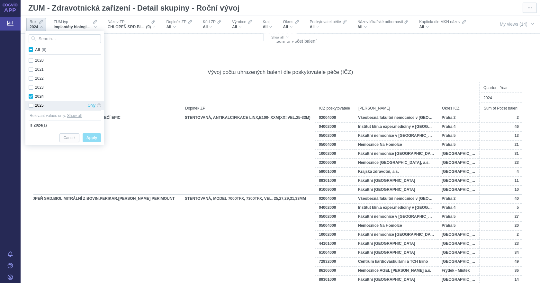
click at [31, 107] on div "2025 Only" at bounding box center [64, 105] width 79 height 9
checkbox input "true"
click at [31, 95] on div "2024 Only" at bounding box center [64, 96] width 79 height 9
checkbox input "false"
click at [95, 140] on span "Apply" at bounding box center [91, 138] width 11 height 8
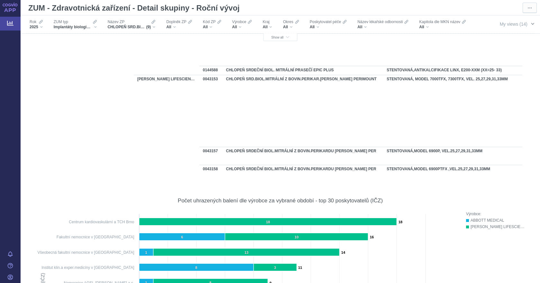
click at [530, 24] on span "button" at bounding box center [532, 23] width 5 height 5
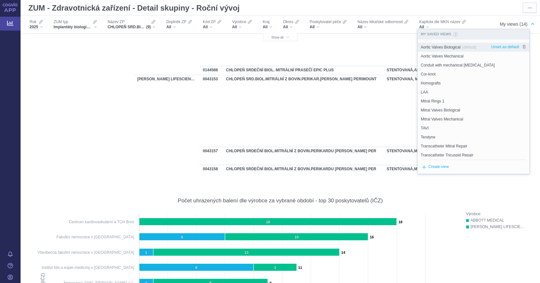
click at [465, 49] on span "(default)" at bounding box center [469, 47] width 14 height 6
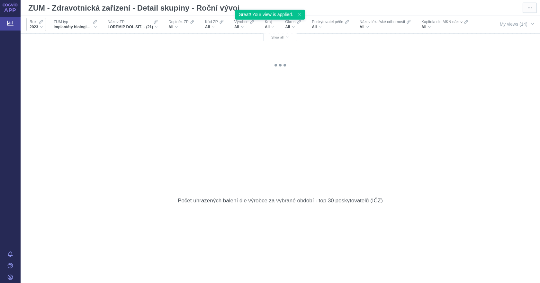
click at [41, 25] on div "2023" at bounding box center [36, 26] width 13 height 5
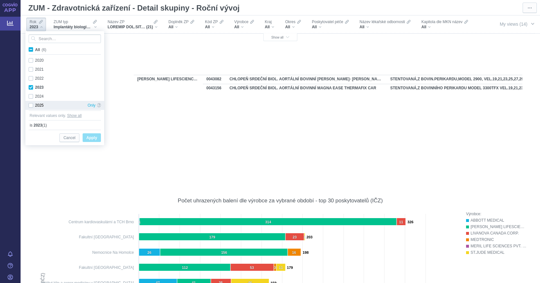
click at [30, 105] on div "2025 Only" at bounding box center [64, 105] width 79 height 9
checkbox input "true"
click at [29, 86] on div "2023 Only" at bounding box center [64, 87] width 79 height 9
checkbox input "false"
click at [100, 139] on button "Apply" at bounding box center [92, 137] width 18 height 9
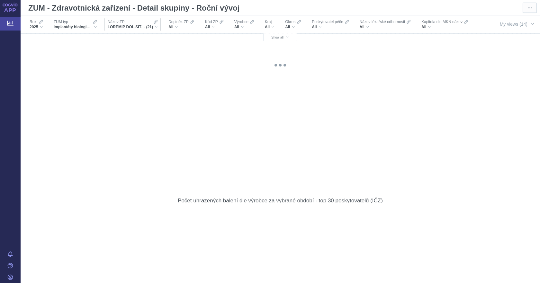
click at [154, 27] on div "(21)" at bounding box center [133, 26] width 50 height 5
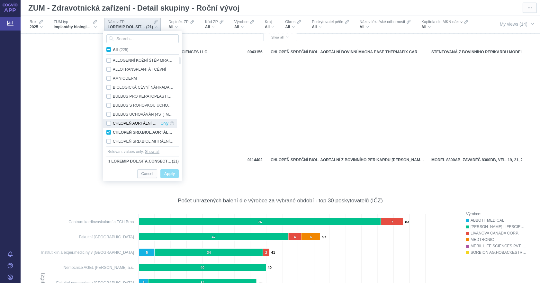
click at [108, 123] on div "CHLOPEŇ AORTÁLNÍ VITAFLOW LIBERTYTM Only" at bounding box center [140, 123] width 74 height 9
checkbox input "true"
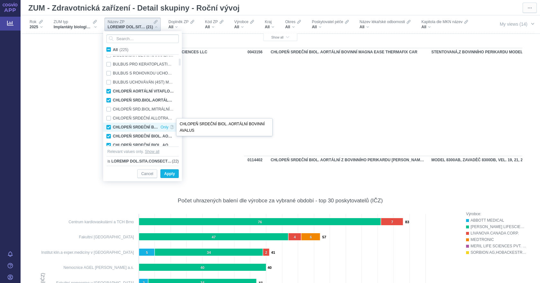
checkbox input "true"
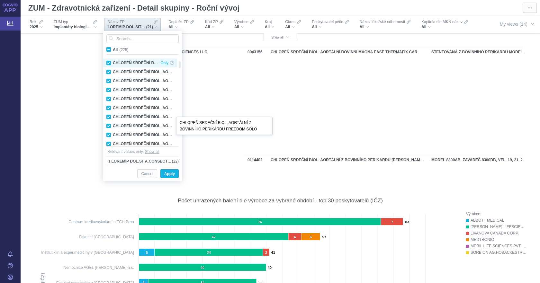
checkbox input "true"
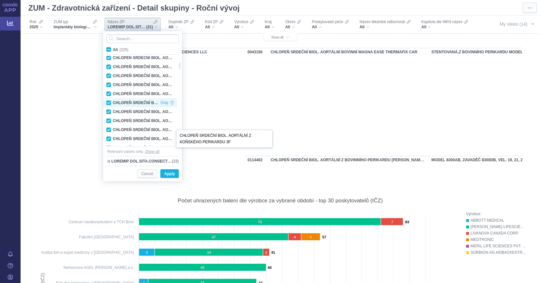
checkbox input "true"
checkbox input "false"
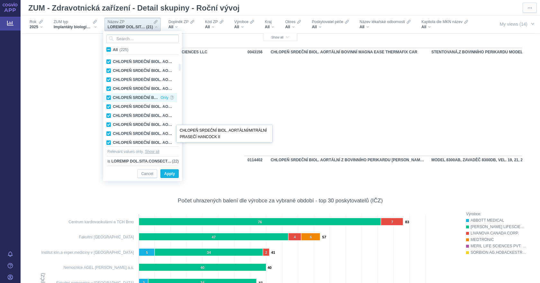
checkbox input "true"
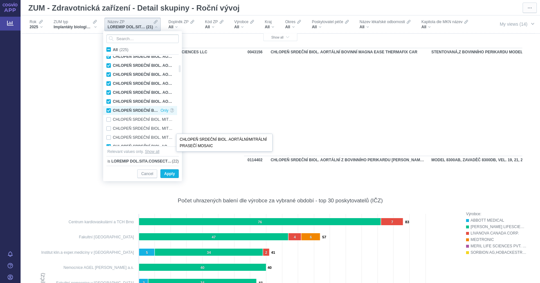
checkbox input "false"
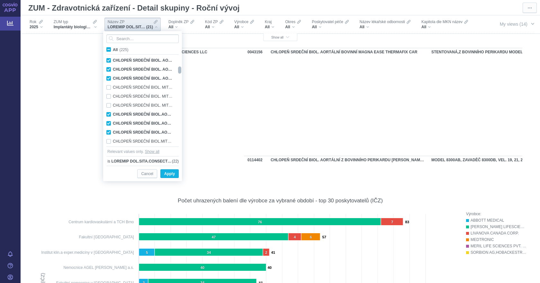
checkbox input "false"
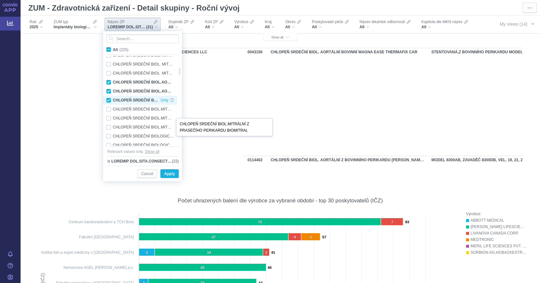
checkbox input "false"
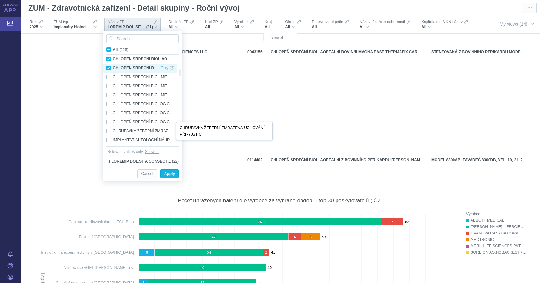
checkbox input "false"
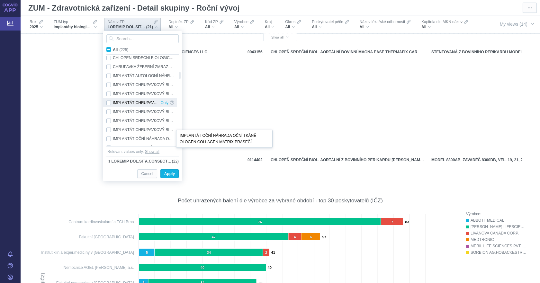
checkbox input "false"
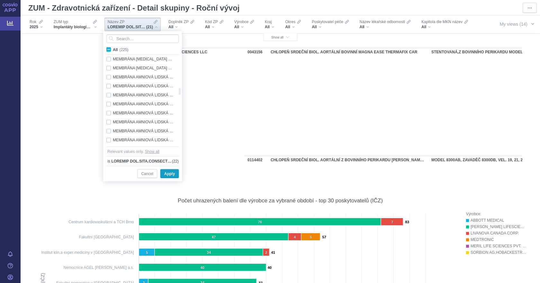
click at [173, 174] on span "Apply" at bounding box center [169, 174] width 11 height 8
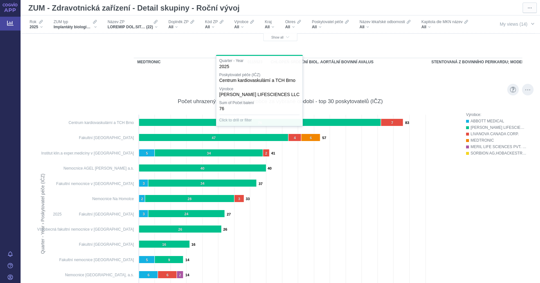
scroll to position [1350, 0]
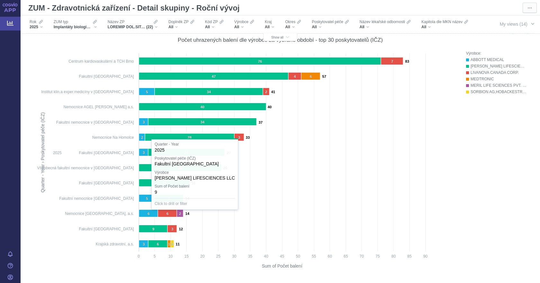
drag, startPoint x: 161, startPoint y: 234, endPoint x: 166, endPoint y: 224, distance: 11.1
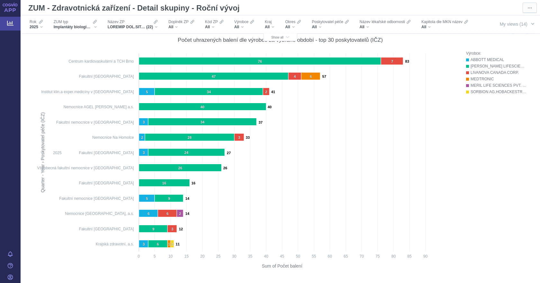
drag, startPoint x: 166, startPoint y: 224, endPoint x: 348, endPoint y: 222, distance: 181.3
click at [348, 222] on rect at bounding box center [246, 161] width 421 height 223
drag, startPoint x: 211, startPoint y: 236, endPoint x: 478, endPoint y: 202, distance: 269.5
click at [477, 204] on div "Výrobce: ABBOTT MEDICAL EDWARDS LIFESCIENCES LLC LIVANOVA CANADA CORP. MEDTRONI…" at bounding box center [496, 159] width 61 height 219
